Goal: Information Seeking & Learning: Learn about a topic

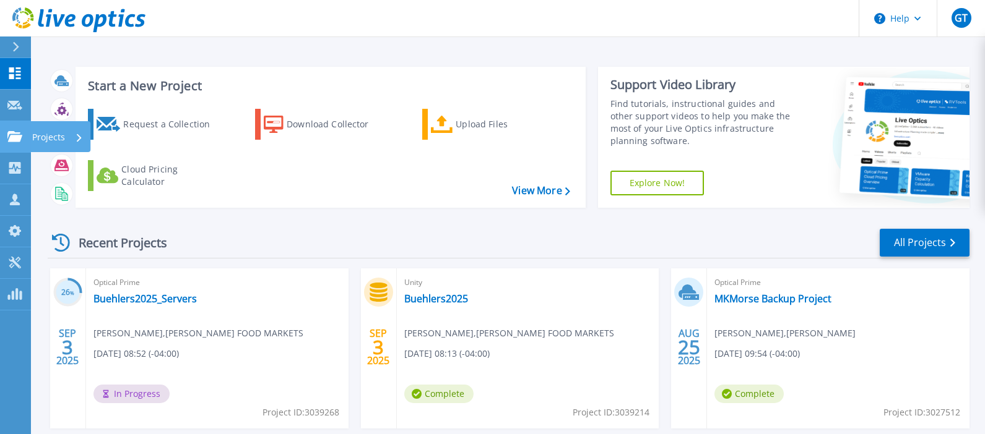
click at [15, 127] on link "Projects Projects" at bounding box center [15, 137] width 31 height 32
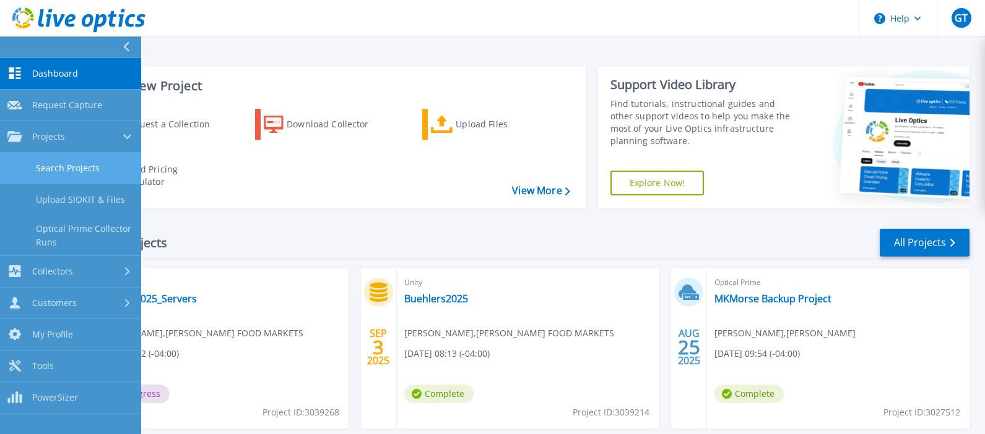
click at [69, 162] on link "Search Projects" at bounding box center [70, 169] width 141 height 32
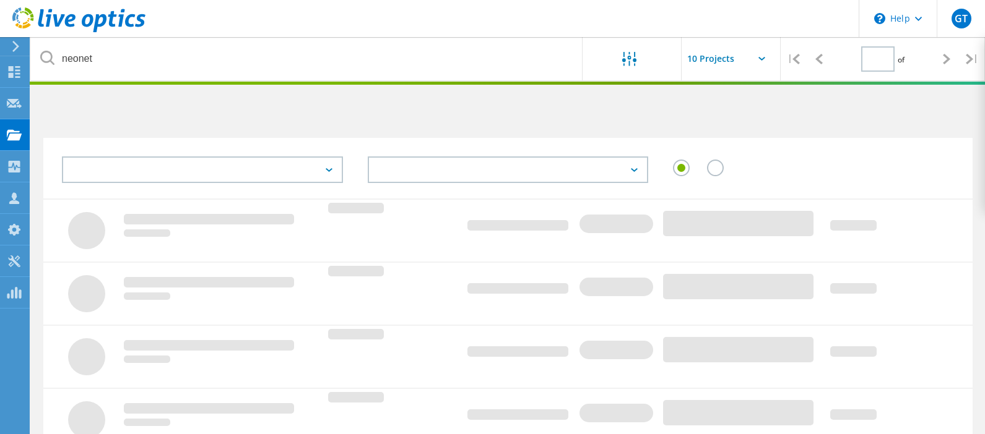
type input "1"
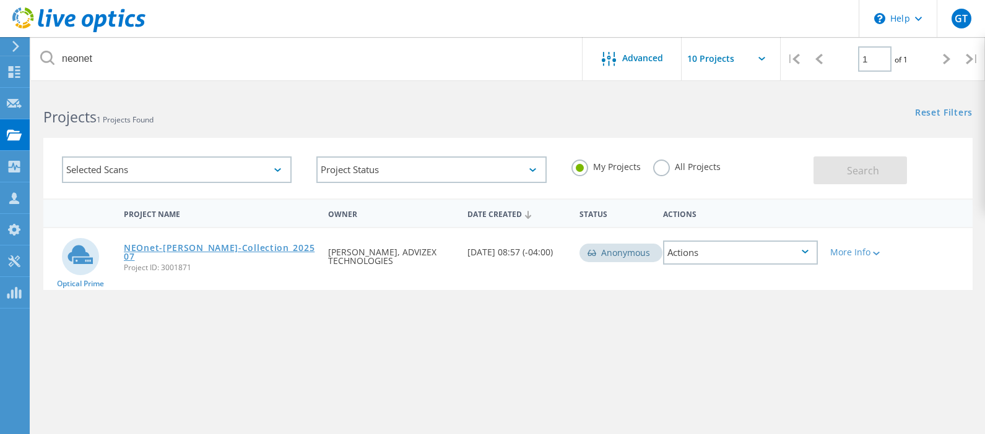
click at [184, 244] on link "NEOnet-[PERSON_NAME]-Collection_202507" at bounding box center [220, 252] width 192 height 17
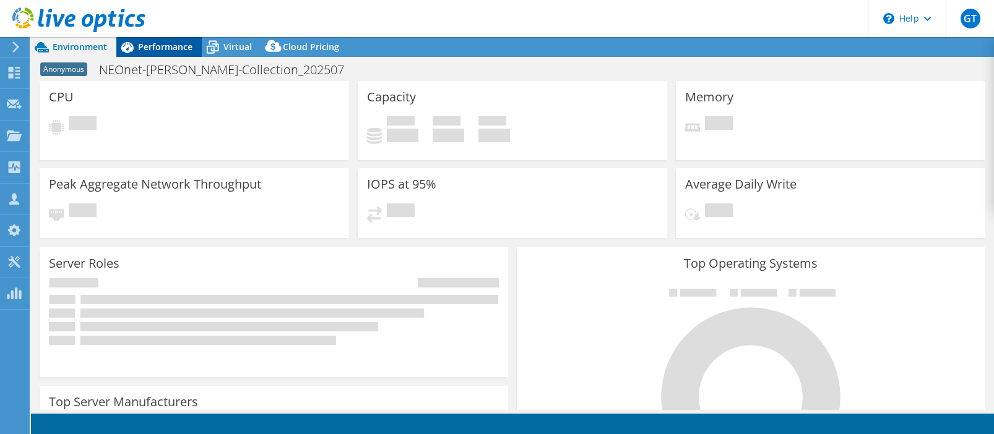
click at [175, 46] on span "Performance" at bounding box center [165, 47] width 54 height 12
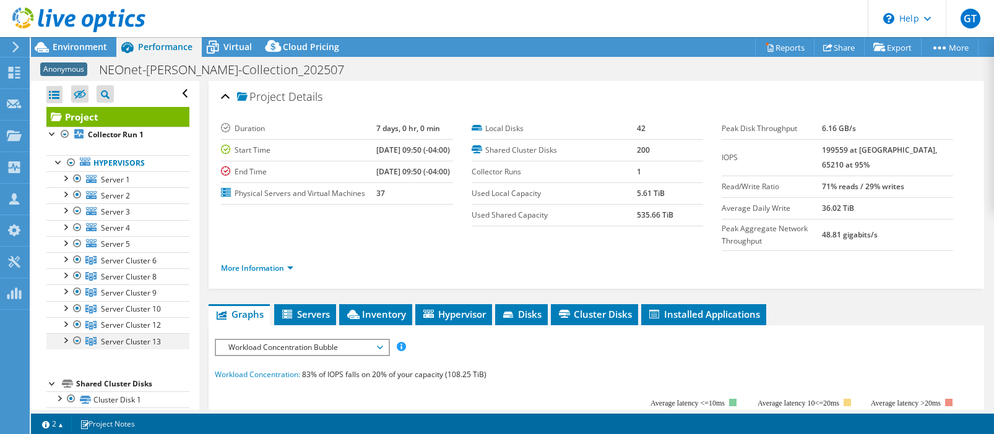
click at [64, 340] on div at bounding box center [65, 340] width 12 height 12
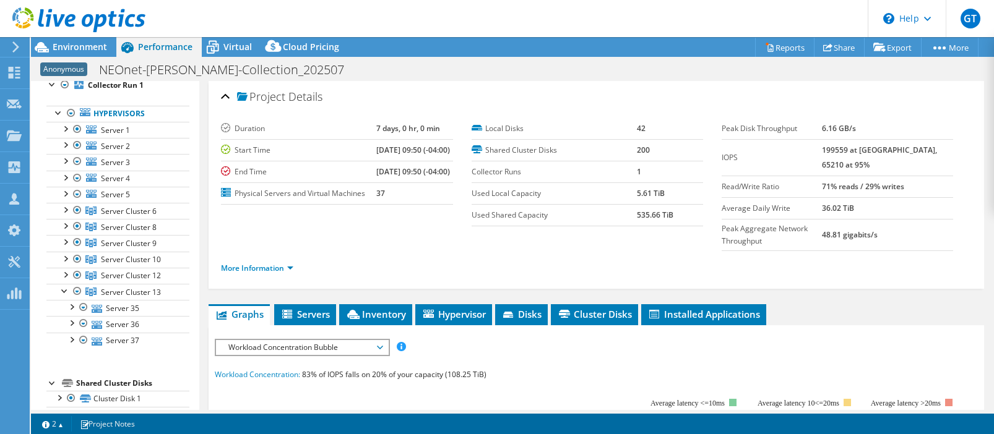
scroll to position [74, 0]
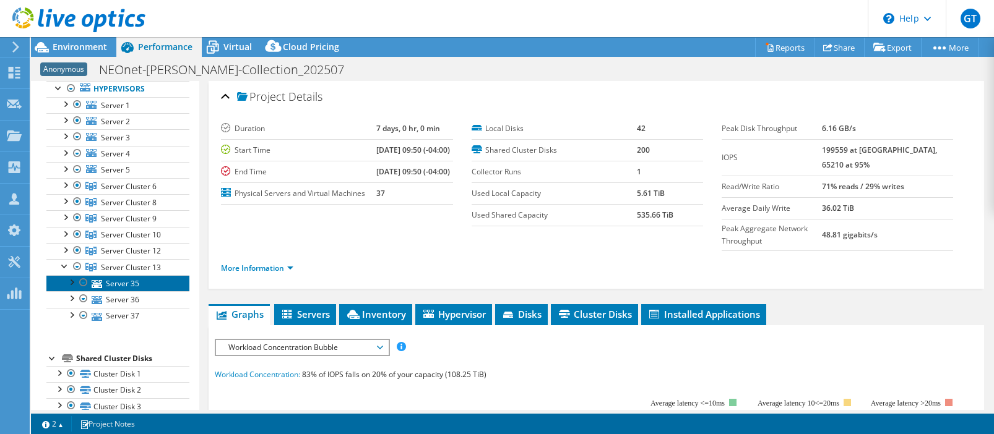
click at [118, 284] on link "Server 35" at bounding box center [117, 283] width 143 height 16
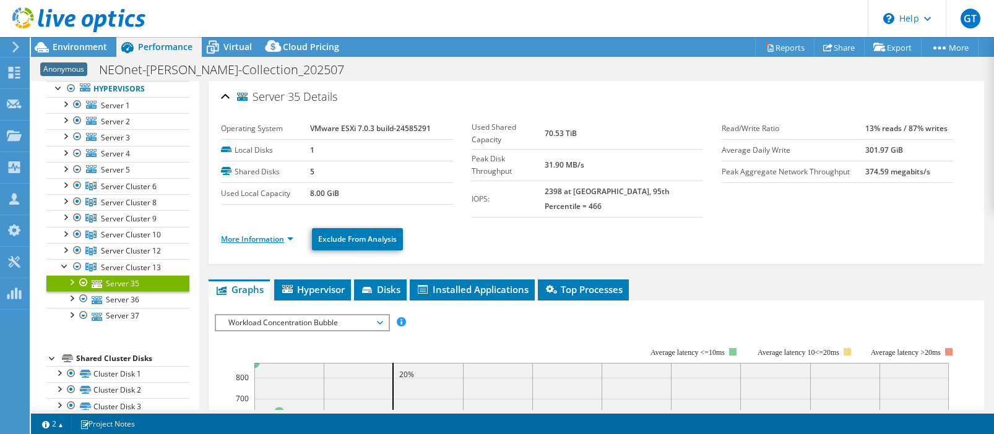
click at [264, 234] on link "More Information" at bounding box center [257, 239] width 72 height 11
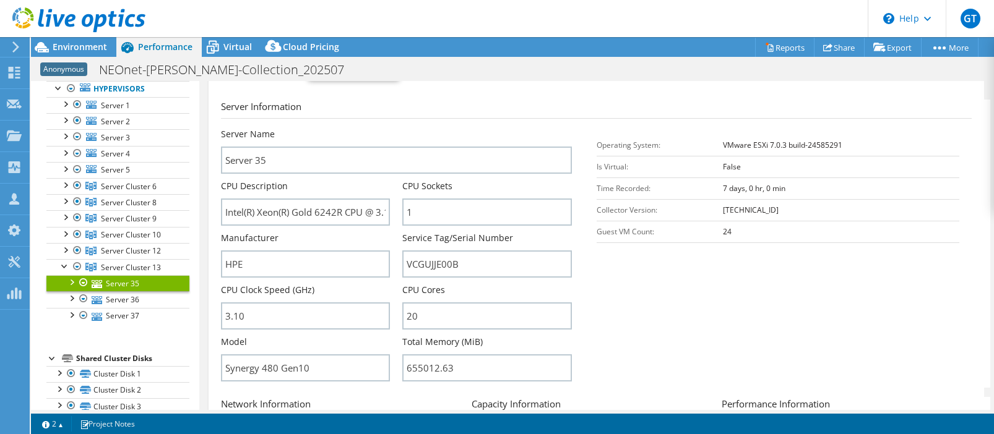
scroll to position [176, 0]
